Goal: Transaction & Acquisition: Book appointment/travel/reservation

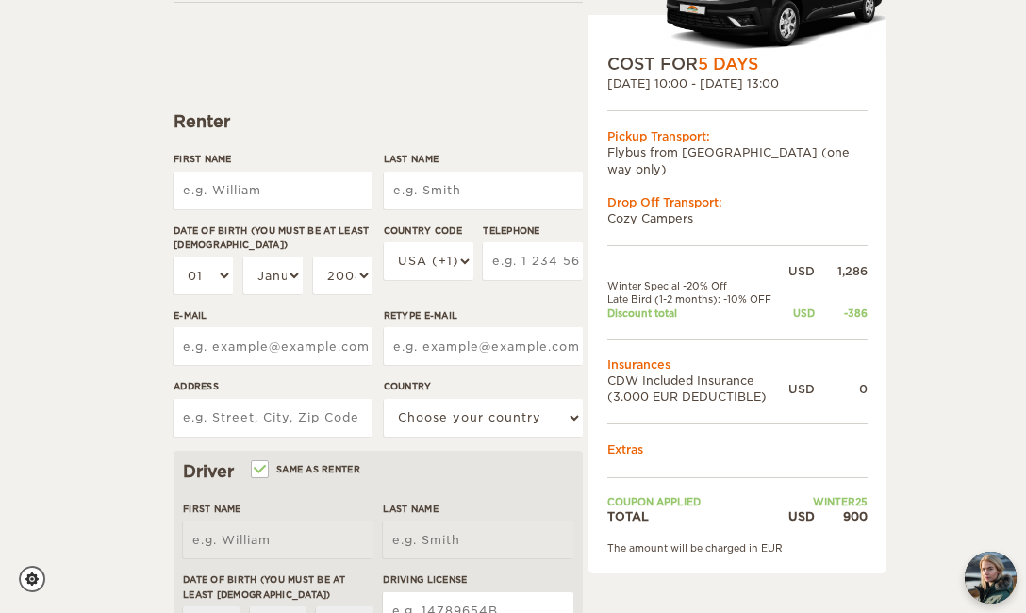
scroll to position [168, 0]
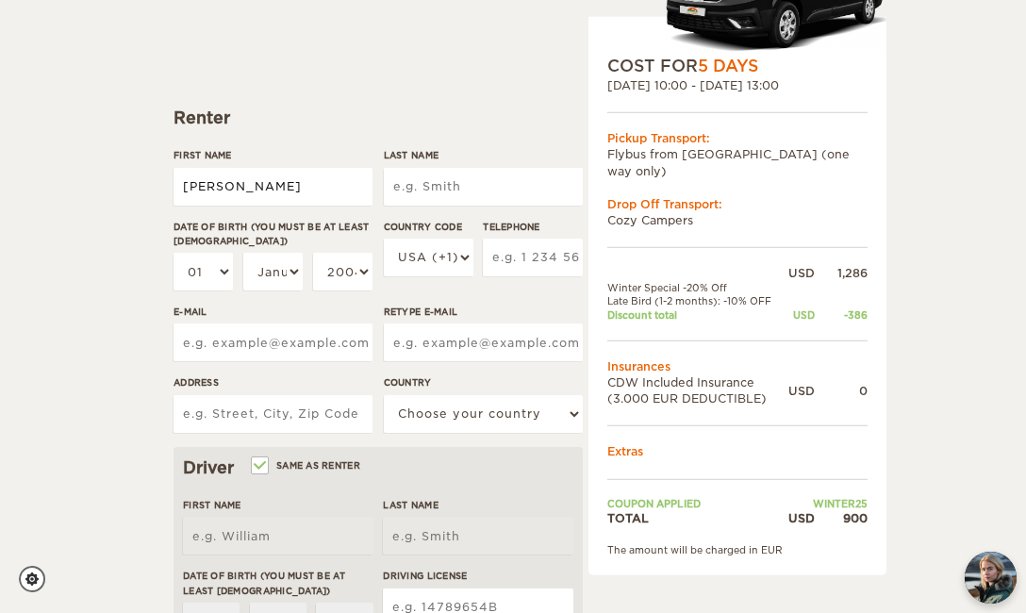
type input "[PERSON_NAME]"
type input "Jump"
select select "13"
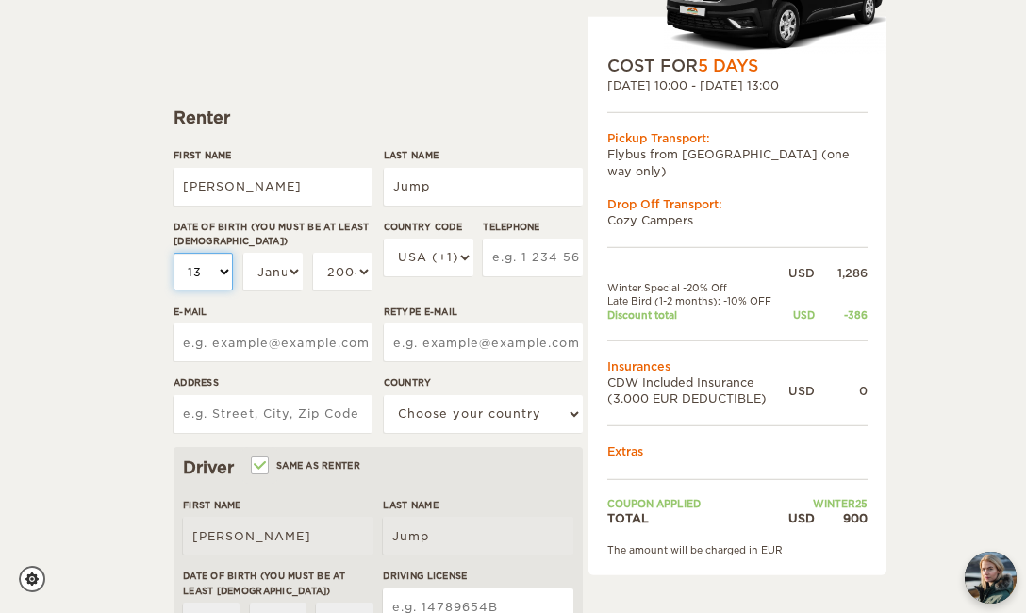
select select "13"
select select "08"
select select "1985"
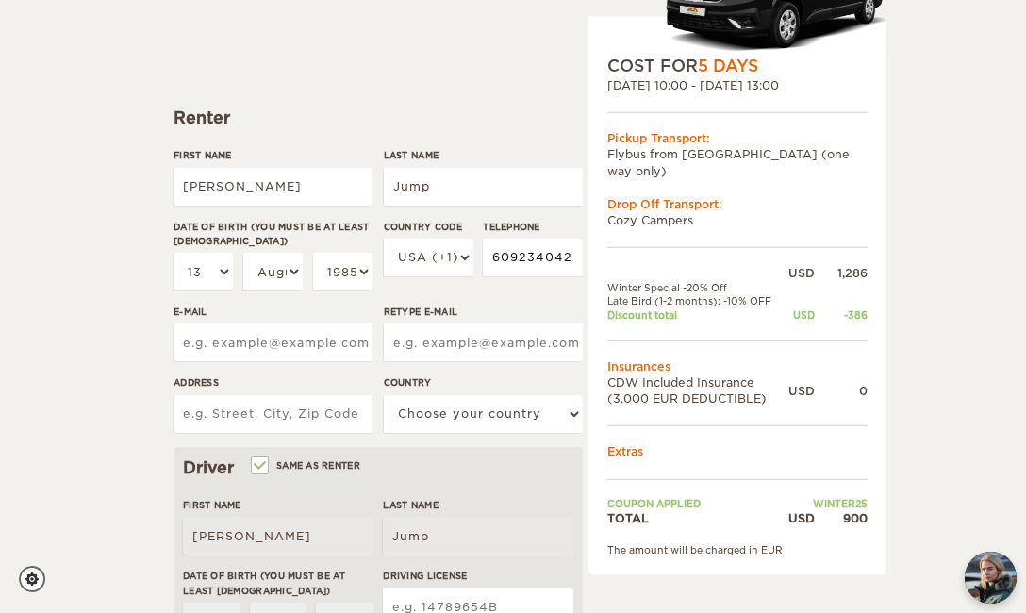
type input "6092340420"
click at [127, 341] on div "Expand Collapse Total 900 USD Automatic 2x4 COST FOR 5 Days [DATE] 10:00 - [DAT…" at bounding box center [513, 530] width 1026 height 1397
type input "jump"
type input "[EMAIL_ADDRESS][DOMAIN_NAME]"
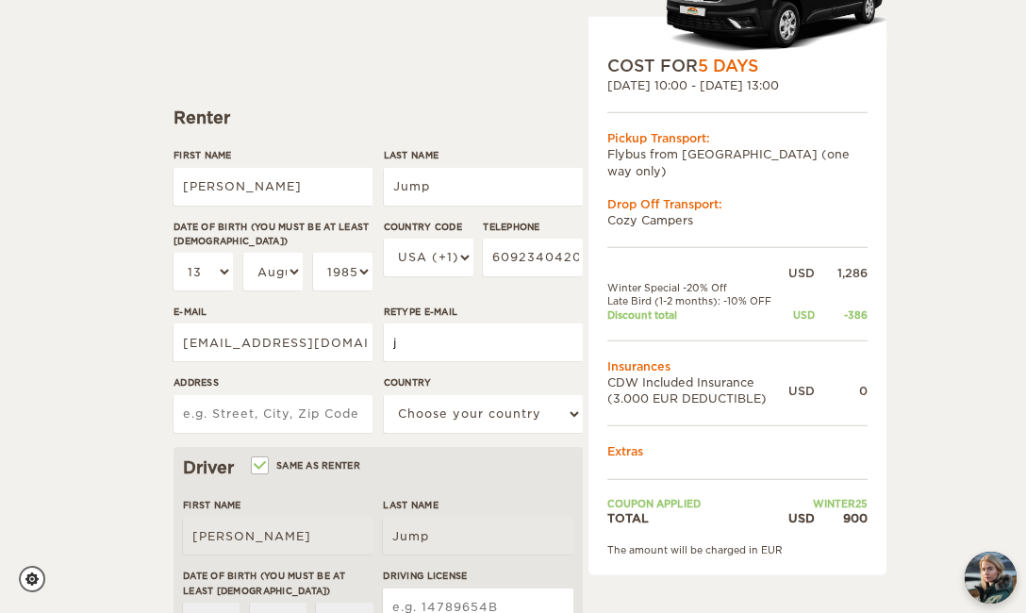
type input "ju"
type input "[EMAIL_ADDRESS][DOMAIN_NAME]"
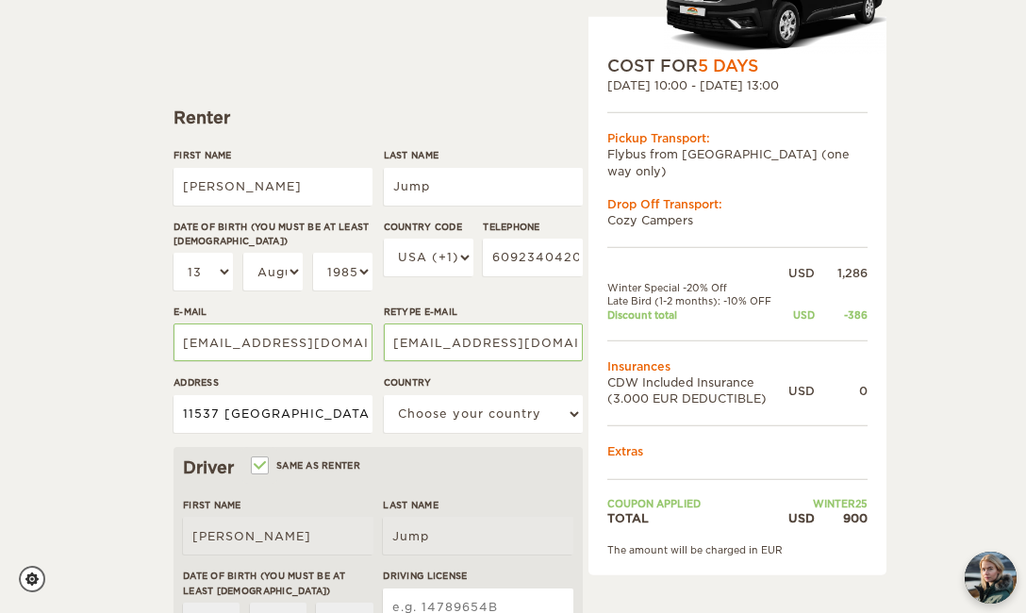
type input "11537 [GEOGRAPHIC_DATA]"
type input "[STREET_ADDRESS]"
select select "222"
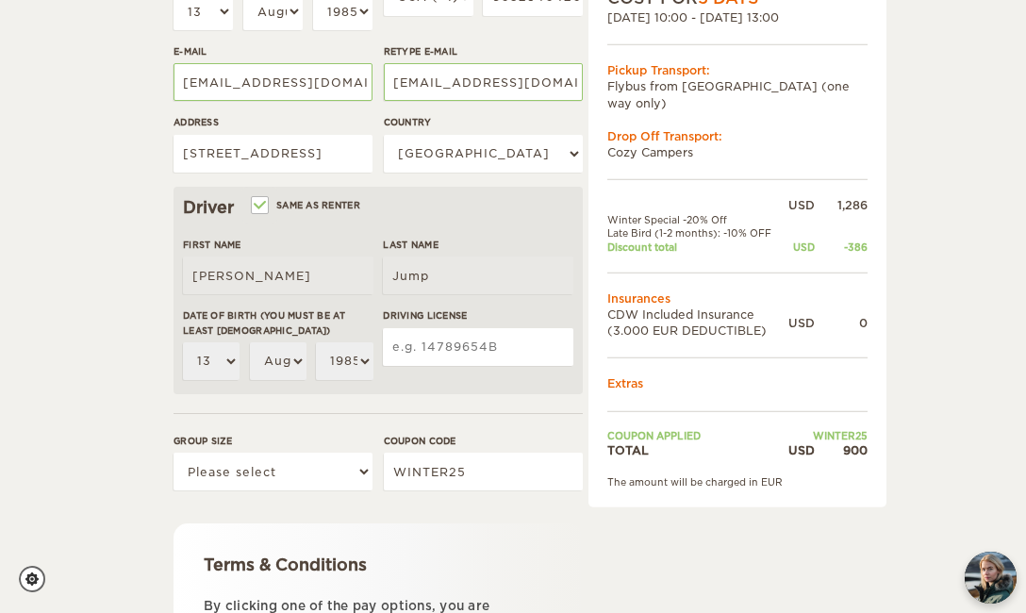
scroll to position [440, 0]
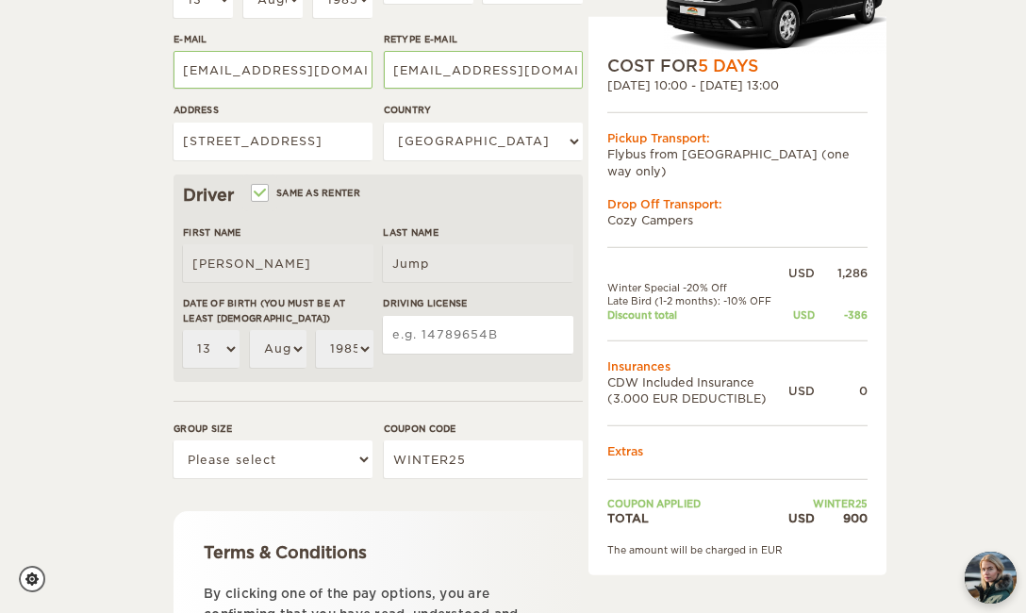
click at [422, 335] on input "Driving License" at bounding box center [478, 335] width 190 height 38
type input "j208719925000"
select select "2"
click at [422, 490] on form "Renter First Name [PERSON_NAME] Last Name Jump Date of birth (You must be at le…" at bounding box center [378, 318] width 409 height 1184
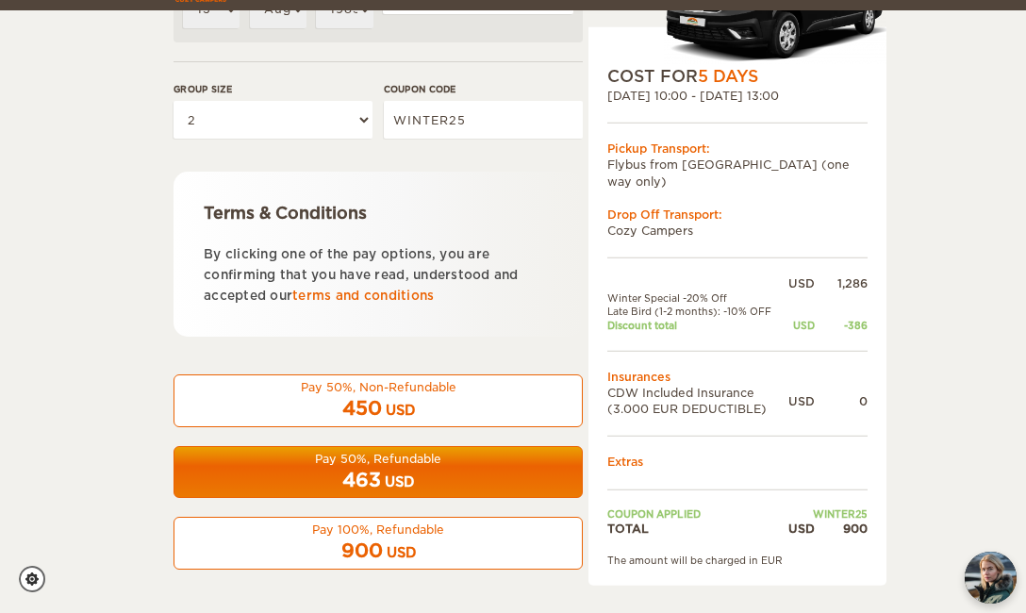
scroll to position [779, 0]
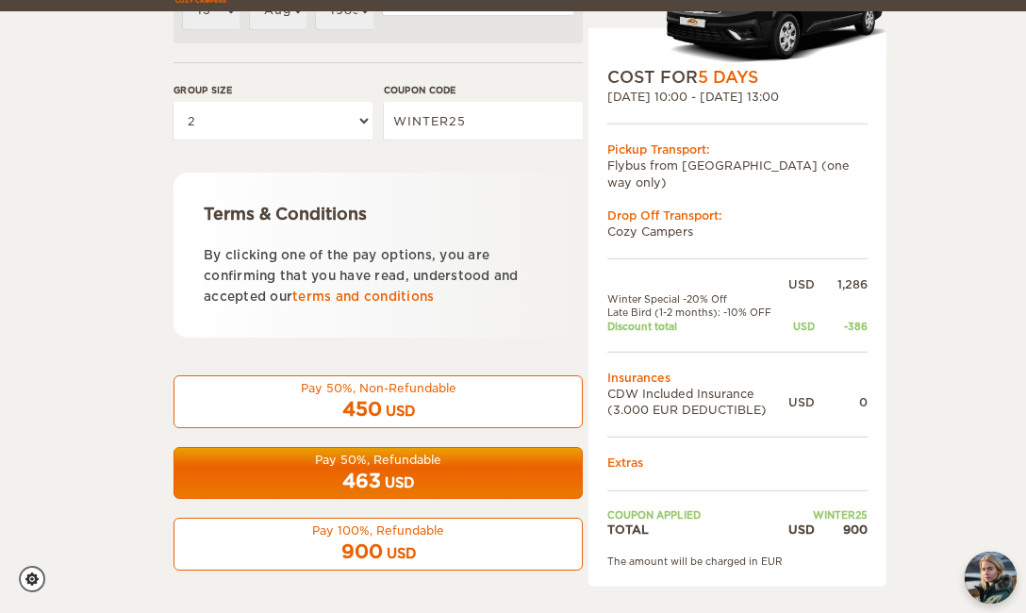
click at [226, 472] on div "463 USD" at bounding box center [378, 481] width 385 height 27
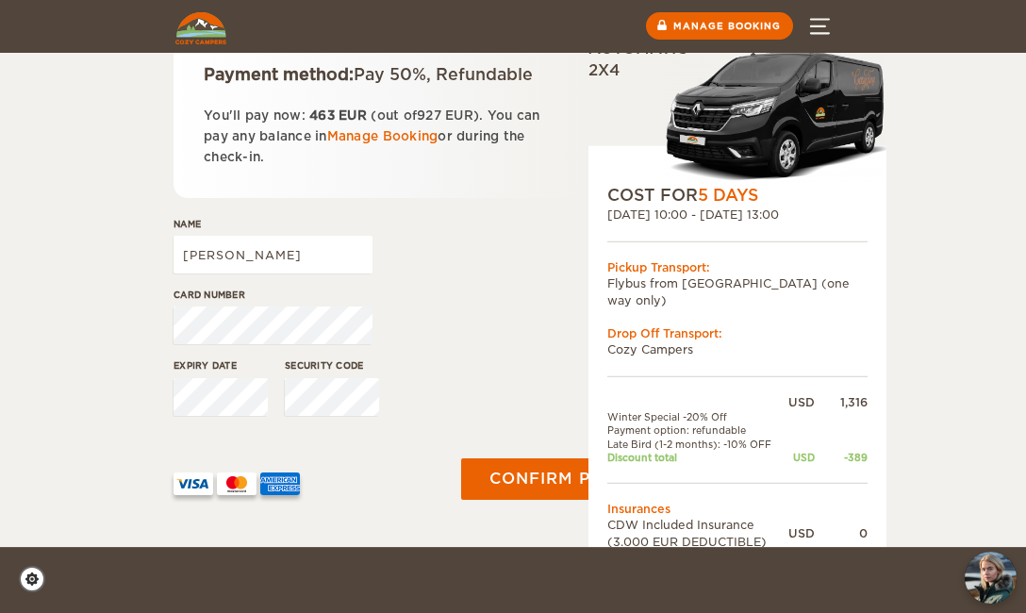
scroll to position [270, 0]
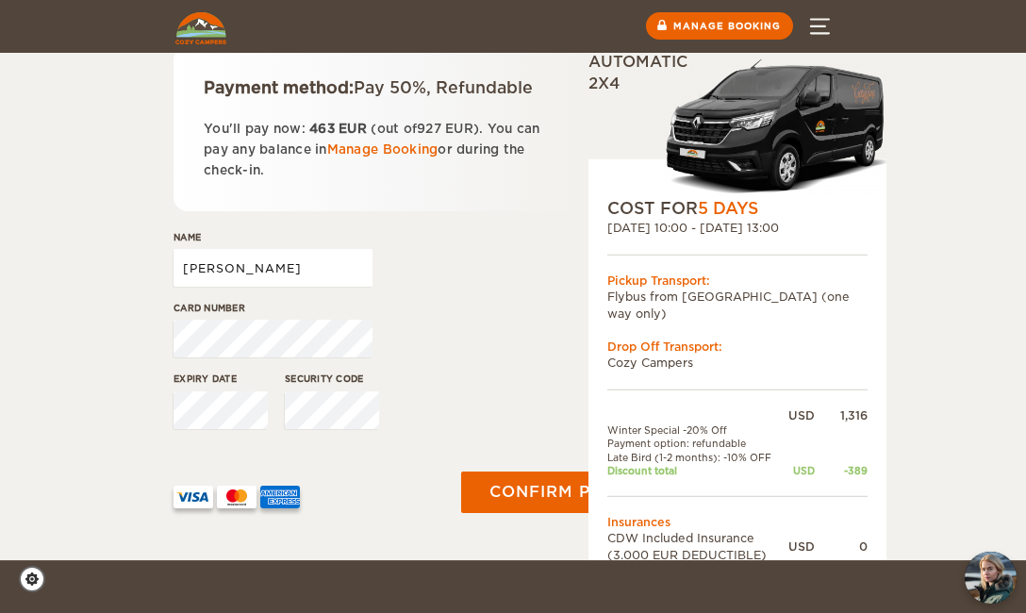
click at [317, 271] on input "Lucas" at bounding box center [273, 268] width 199 height 38
type input "Lucas Jump"
click at [502, 492] on button "Confirm payment" at bounding box center [577, 492] width 238 height 42
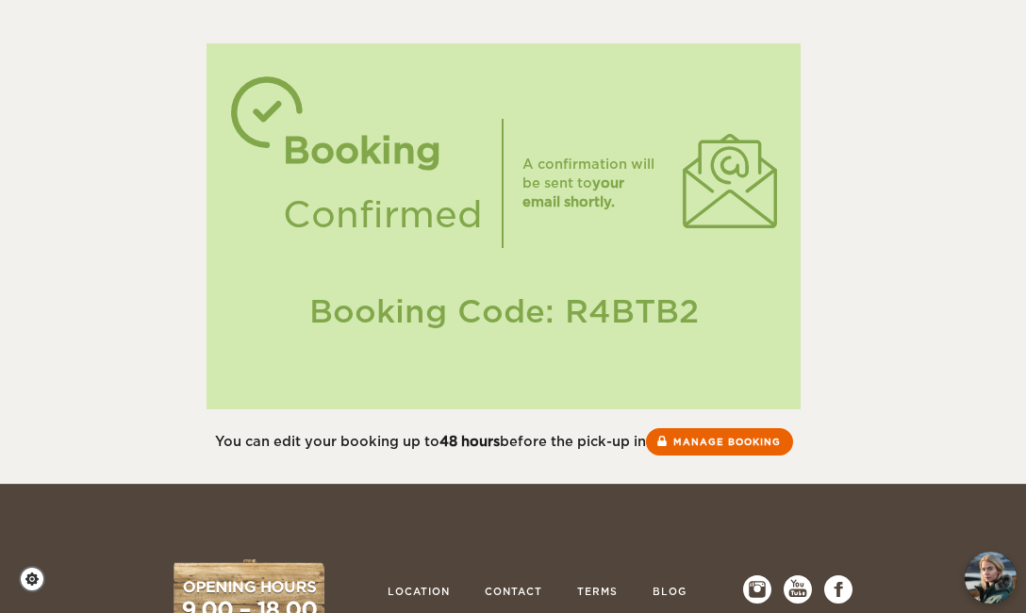
scroll to position [125, 0]
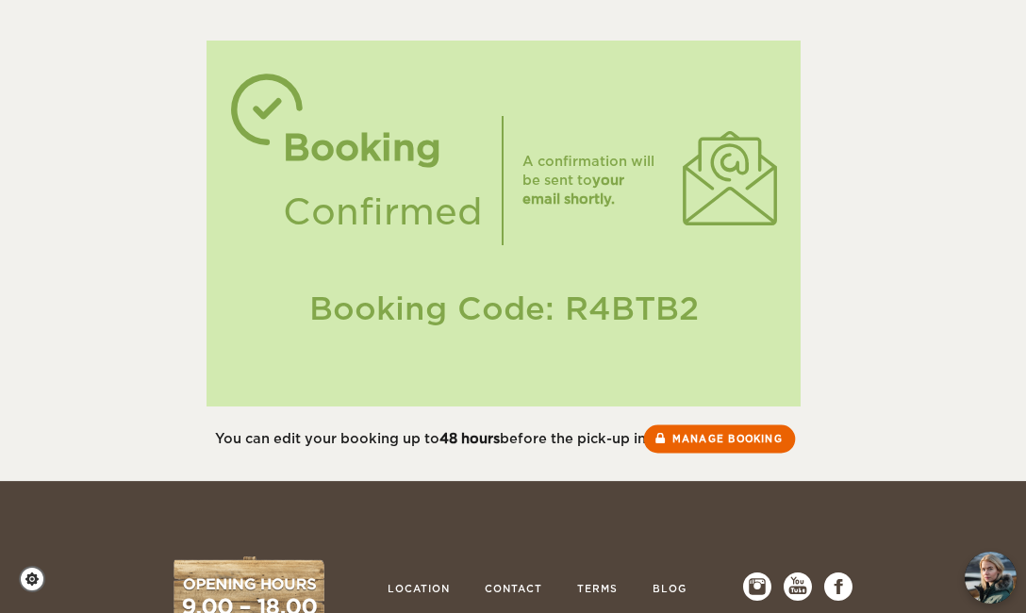
click at [740, 430] on link "Manage booking" at bounding box center [719, 439] width 152 height 28
